Goal: Information Seeking & Learning: Find specific fact

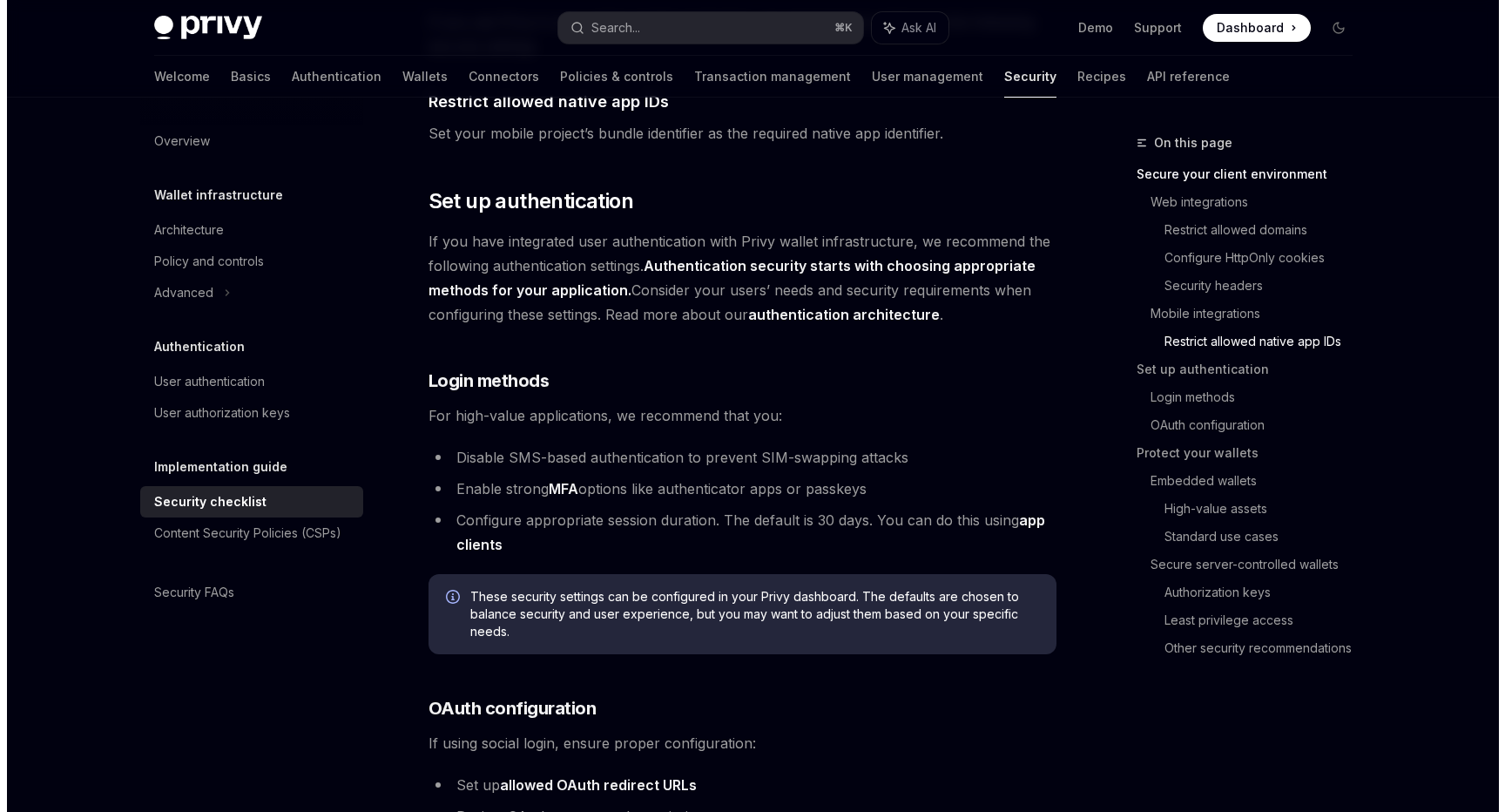
scroll to position [1654, 0]
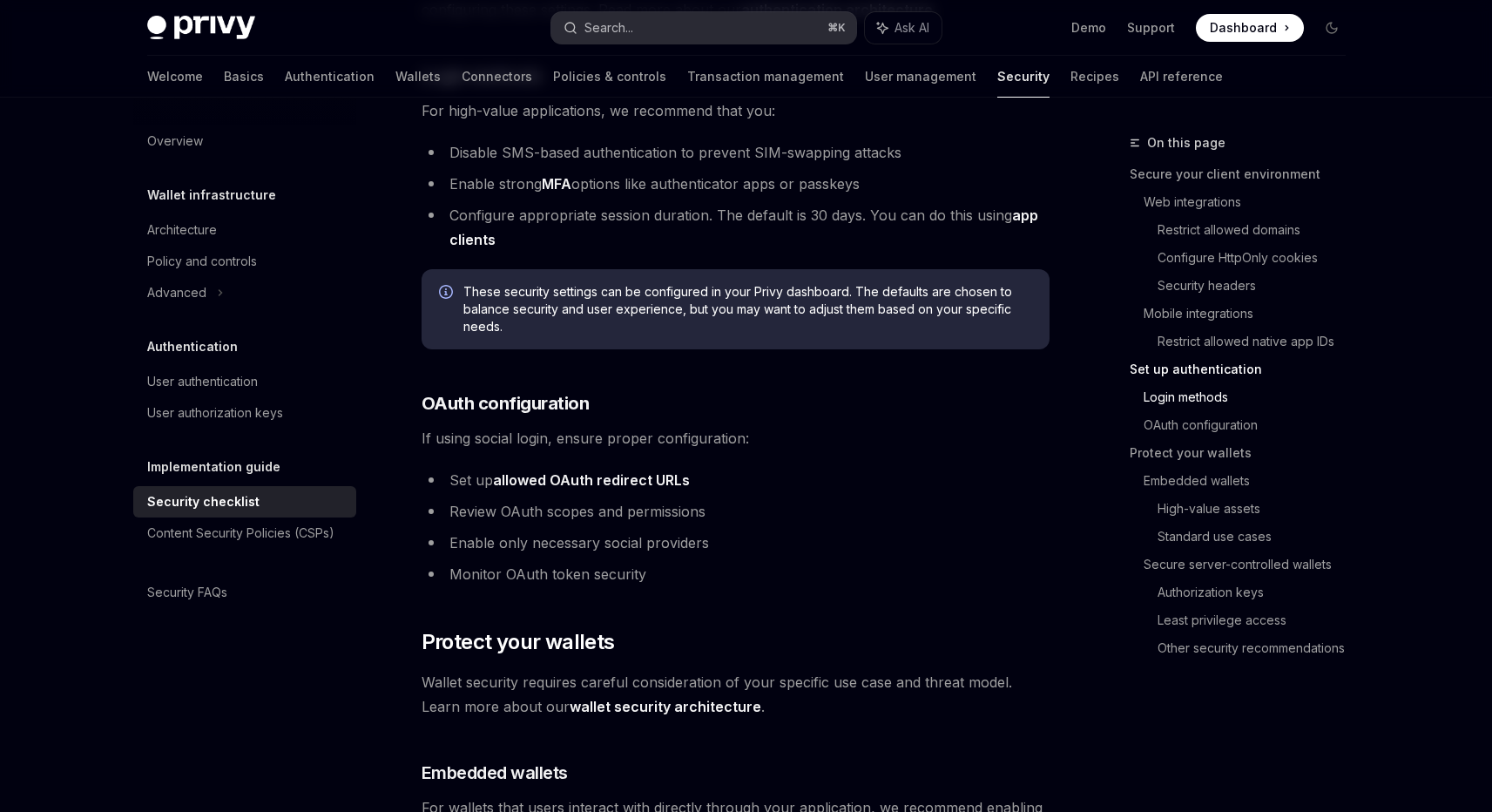
click at [630, 30] on div "Search..." at bounding box center [608, 28] width 49 height 21
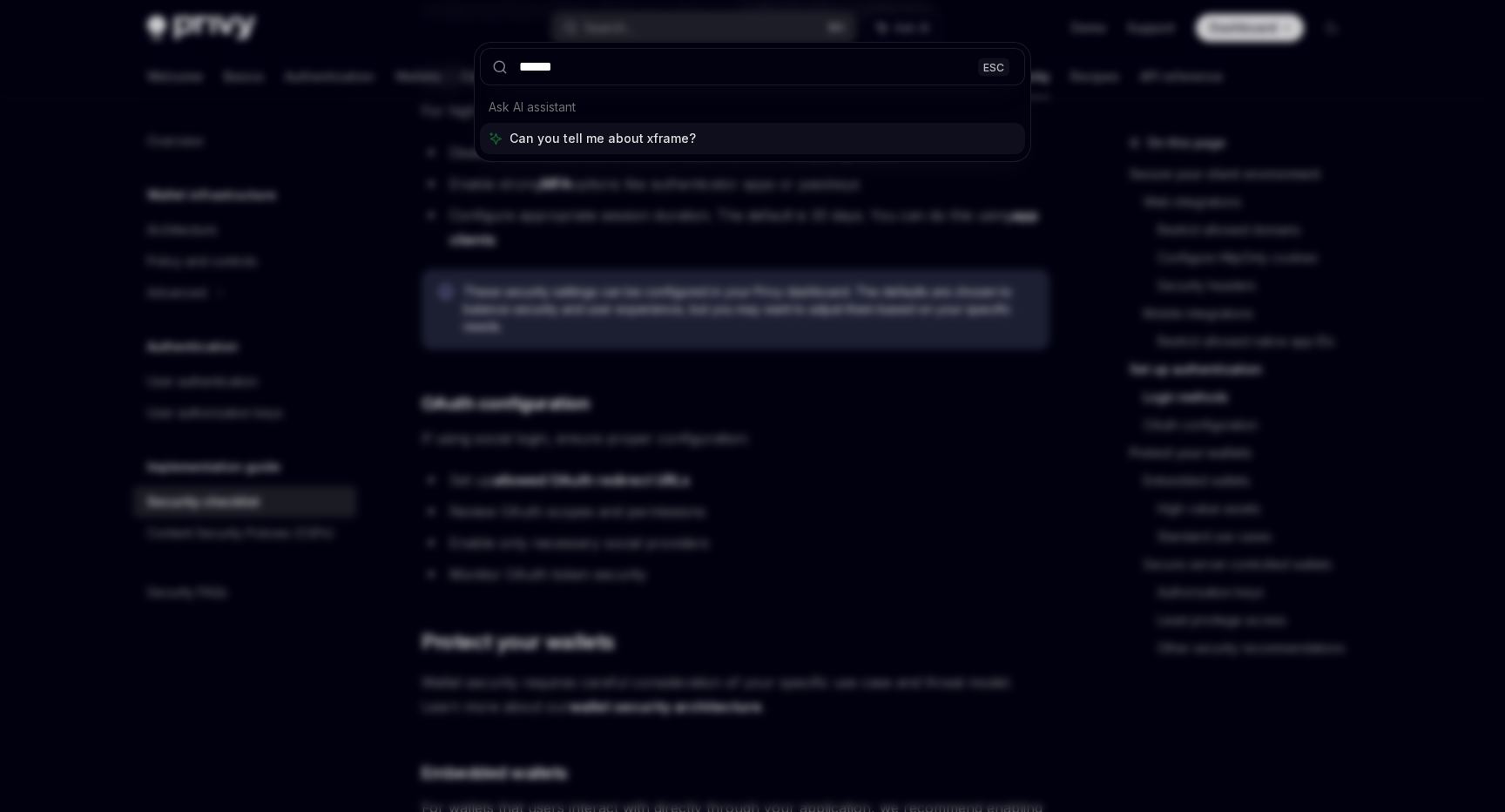
type input "******"
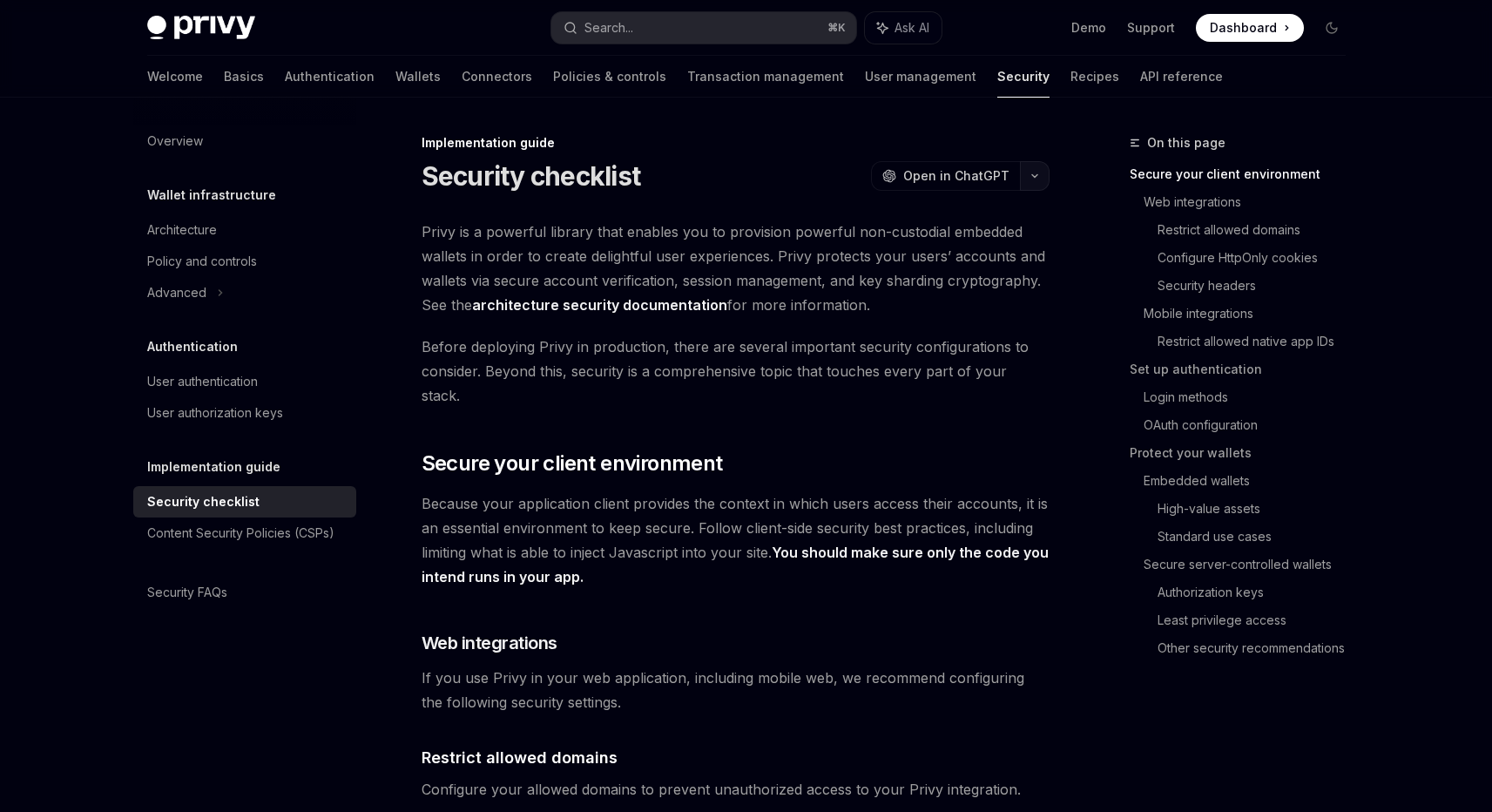
click at [1024, 177] on button "button" at bounding box center [1034, 176] width 30 height 30
